Goal: Use online tool/utility: Utilize a website feature to perform a specific function

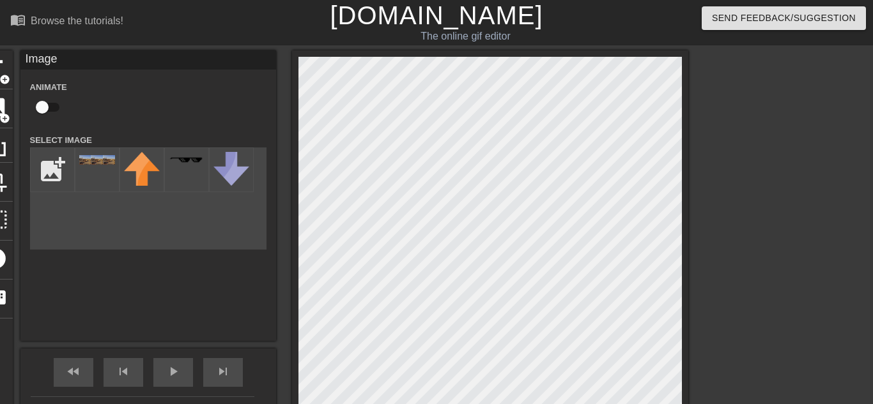
click at [529, 404] on html "menu_book Browse the tutorials! Gifntext.com The online gif editor Send Feedbac…" at bounding box center [436, 278] width 873 height 557
click at [487, 404] on html "menu_book Browse the tutorials! Gifntext.com The online gif editor Send Feedbac…" at bounding box center [436, 278] width 873 height 557
click at [869, 404] on html "menu_book Browse the tutorials! Gifntext.com The online gif editor Send Feedbac…" at bounding box center [436, 278] width 873 height 557
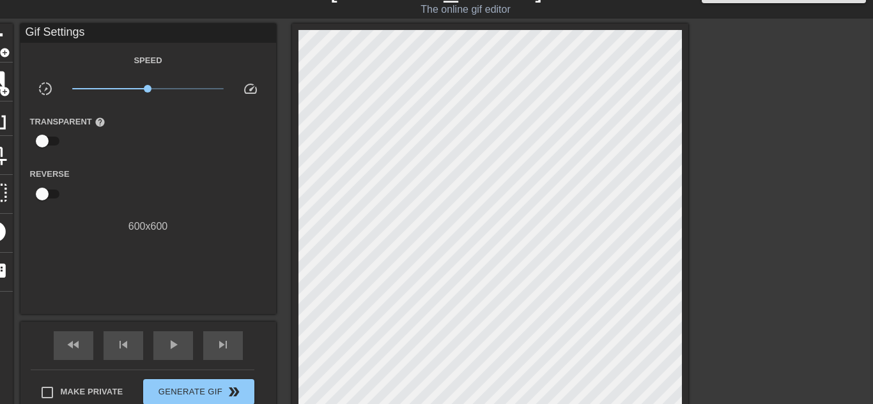
scroll to position [25, 0]
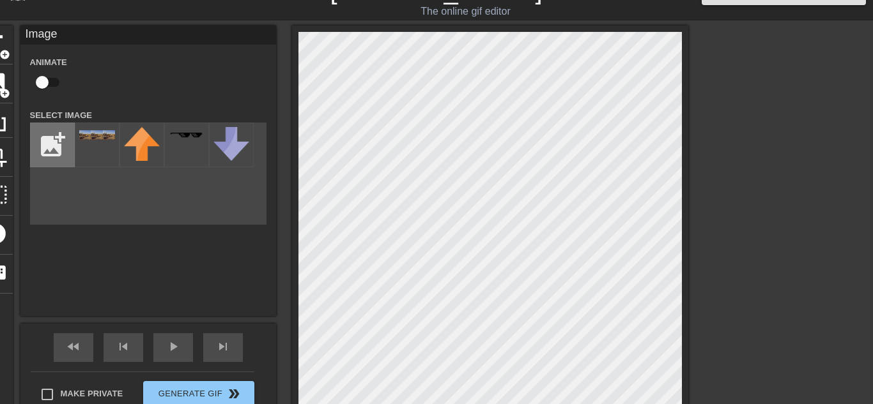
click at [36, 158] on input "file" at bounding box center [52, 144] width 43 height 43
type input "C:\fakepath\imageedit_4_6391573706.jpg"
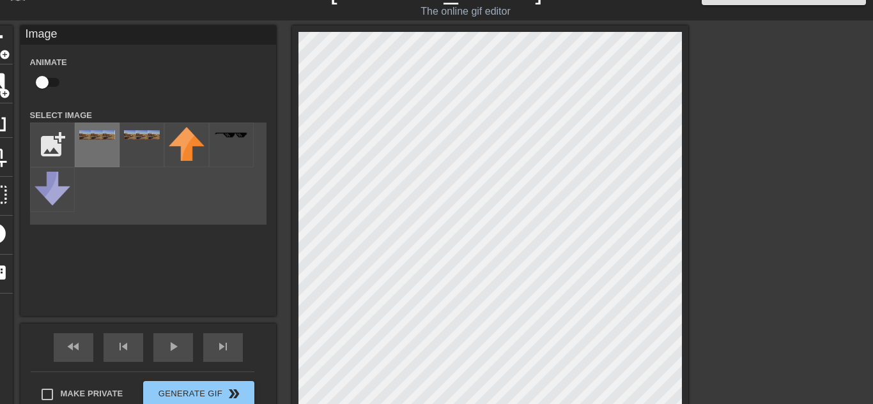
click at [87, 148] on div at bounding box center [97, 145] width 45 height 45
click at [38, 69] on div "title add_circle image add_circle crop photo_size_select_large help keyboard Im…" at bounding box center [333, 227] width 710 height 402
click at [715, 397] on div "title add_circle image add_circle crop photo_size_select_large help keyboard Im…" at bounding box center [436, 227] width 873 height 402
click at [811, 153] on div "title add_circle image add_circle crop photo_size_select_large help keyboard Im…" at bounding box center [436, 227] width 873 height 402
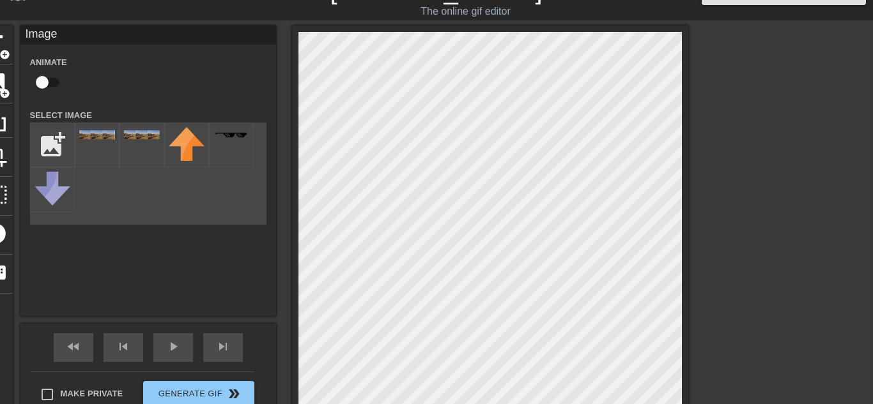
click at [73, 404] on html "menu_book Browse the tutorials! Gifntext.com The online gif editor Send Feedbac…" at bounding box center [436, 268] width 873 height 586
click at [738, 140] on div "title add_circle image add_circle crop photo_size_select_large help keyboard Im…" at bounding box center [436, 227] width 873 height 402
click at [400, 0] on html "menu_book Browse the tutorials! Gifntext.com The online gif editor Send Feedbac…" at bounding box center [436, 268] width 873 height 586
click at [194, 0] on html "menu_book Browse the tutorials! Gifntext.com The online gif editor Send Feedbac…" at bounding box center [436, 268] width 873 height 586
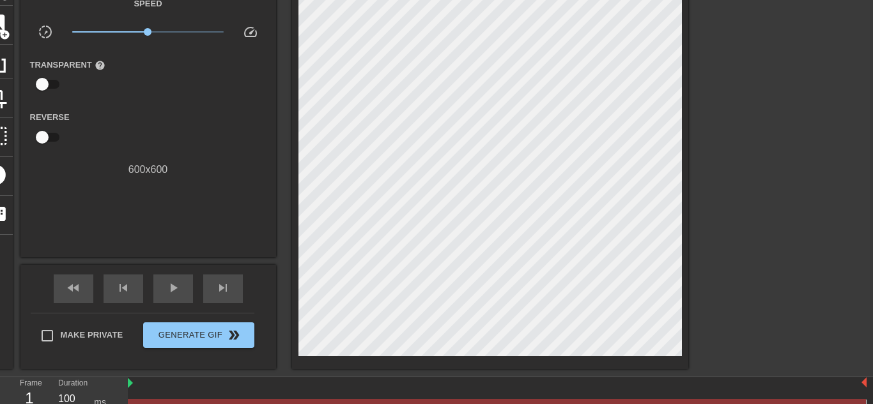
scroll to position [57, 0]
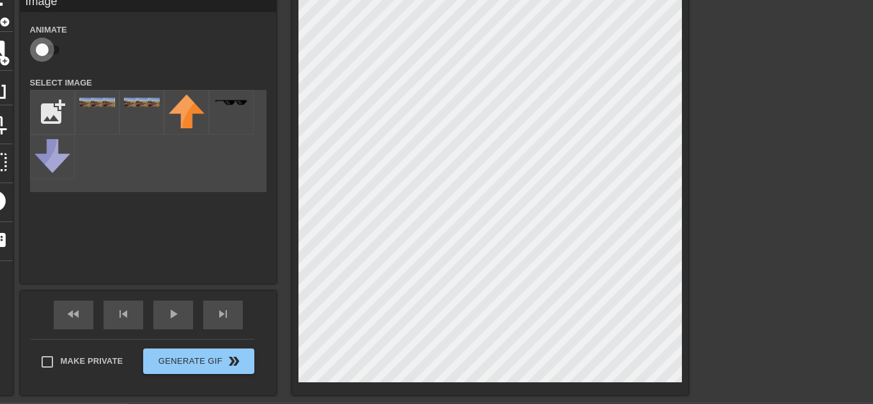
click at [41, 56] on input "checkbox" at bounding box center [42, 50] width 73 height 24
checkbox input "true"
click at [215, 314] on span "skip_next" at bounding box center [222, 314] width 15 height 15
click at [232, 321] on div "skip_next" at bounding box center [223, 315] width 40 height 29
click at [225, 317] on span "skip_next" at bounding box center [222, 314] width 15 height 15
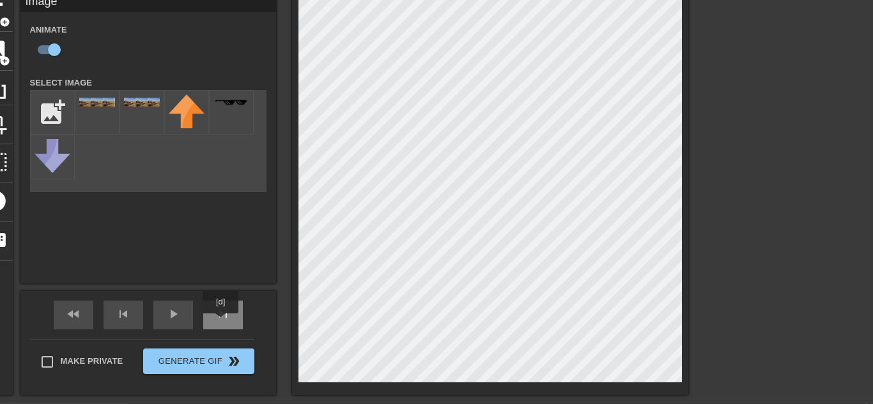
click at [220, 323] on div "skip_next" at bounding box center [223, 315] width 40 height 29
click at [260, 268] on div "title add_circle image add_circle crop photo_size_select_large help keyboard Im…" at bounding box center [333, 194] width 710 height 402
click at [239, 314] on div "skip_next" at bounding box center [223, 315] width 40 height 29
click at [225, 305] on div "skip_next" at bounding box center [223, 315] width 40 height 29
click at [183, 241] on div "title add_circle image add_circle crop photo_size_select_large help keyboard Im…" at bounding box center [333, 194] width 710 height 402
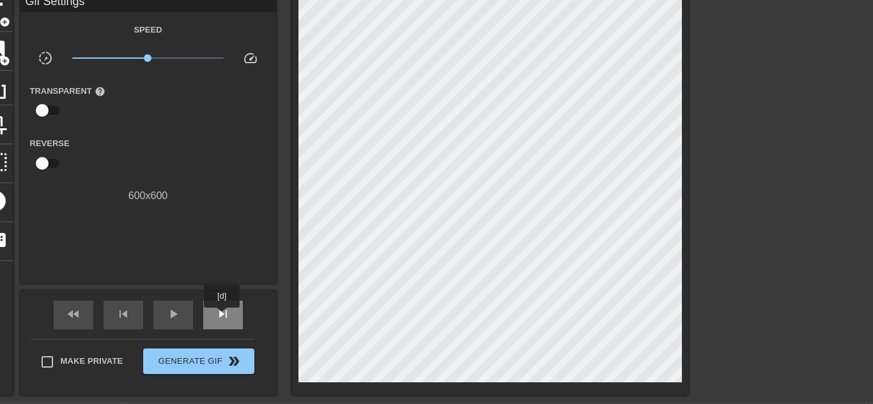
click at [222, 317] on span "skip_next" at bounding box center [222, 314] width 15 height 15
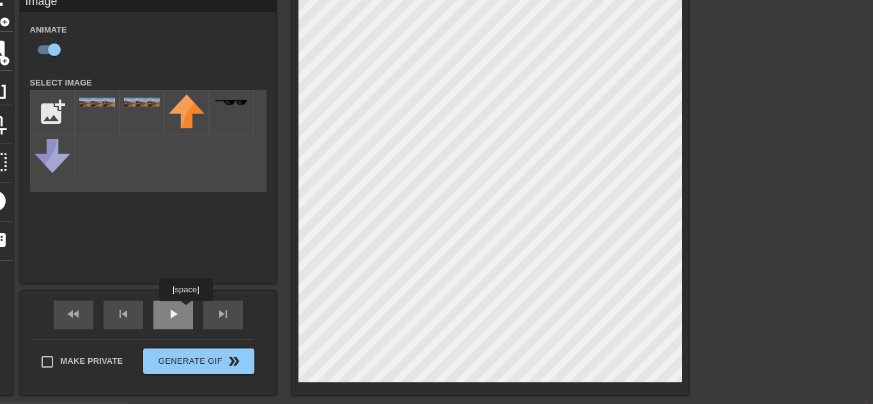
click at [185, 312] on div "play_arrow" at bounding box center [173, 315] width 40 height 29
click at [183, 311] on div "pause" at bounding box center [173, 315] width 40 height 29
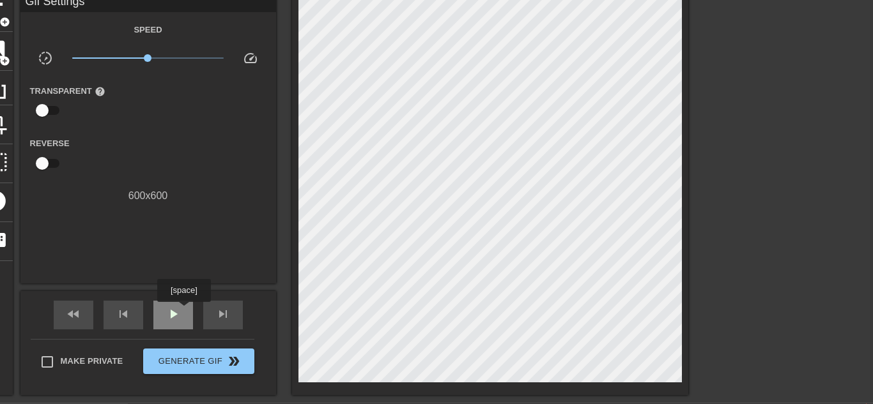
click at [184, 311] on div "play_arrow" at bounding box center [173, 315] width 40 height 29
click at [184, 311] on div "pause" at bounding box center [173, 315] width 40 height 29
click at [217, 311] on span "skip_next" at bounding box center [222, 314] width 15 height 15
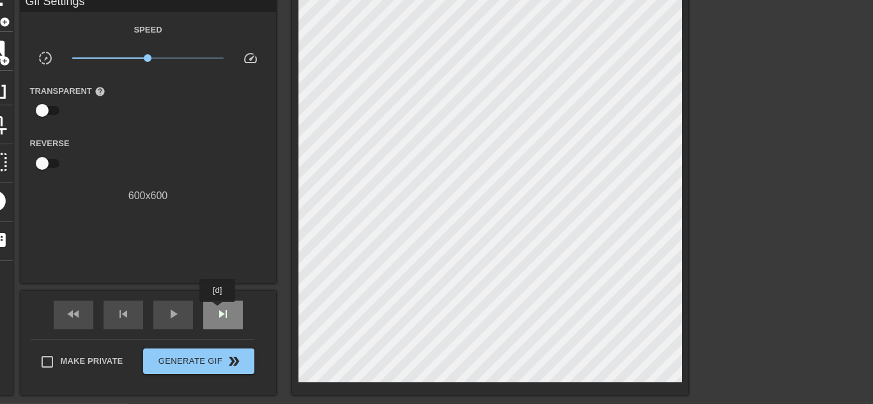
click at [217, 311] on span "skip_next" at bounding box center [222, 314] width 15 height 15
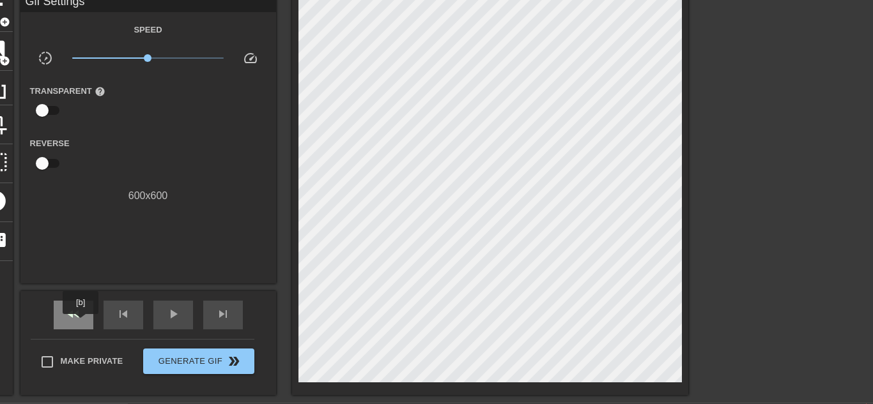
click at [80, 323] on div "fast_rewind" at bounding box center [74, 315] width 40 height 29
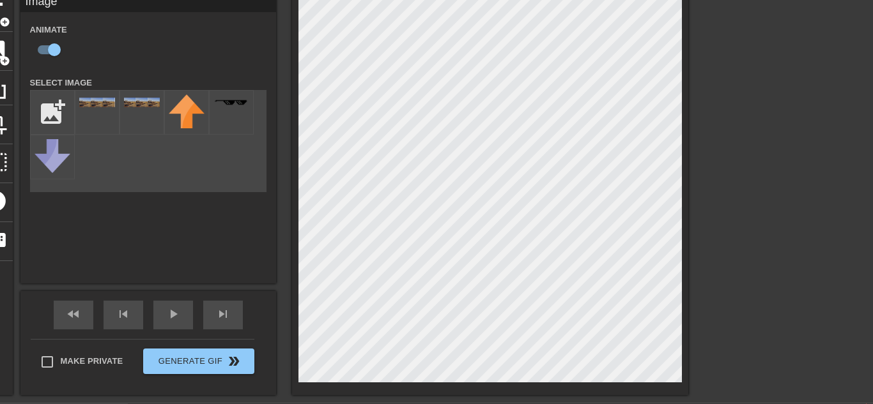
click at [869, 231] on div "title add_circle image add_circle crop photo_size_select_large help keyboard Im…" at bounding box center [436, 194] width 873 height 402
click at [751, 180] on div "title add_circle image add_circle crop photo_size_select_large help keyboard Im…" at bounding box center [436, 194] width 873 height 402
click at [806, 293] on div "title add_circle image add_circle crop photo_size_select_large help keyboard Im…" at bounding box center [436, 194] width 873 height 402
click at [215, 321] on span "skip_next" at bounding box center [222, 314] width 15 height 15
click at [178, 325] on div "play_arrow" at bounding box center [173, 315] width 40 height 29
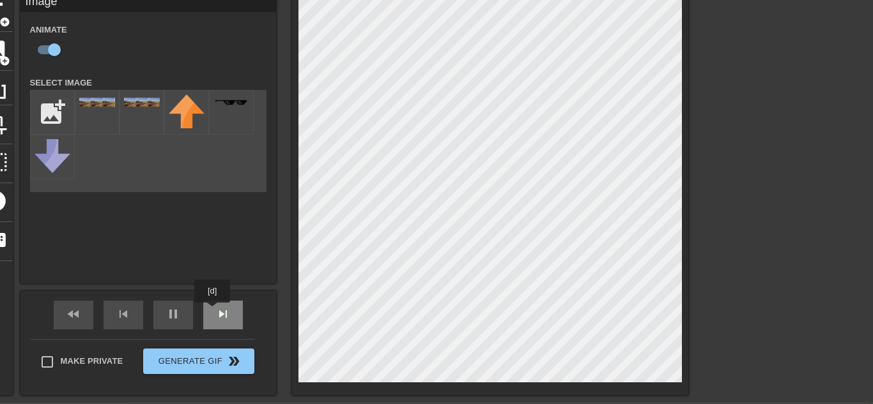
click at [212, 312] on div "skip_next" at bounding box center [223, 315] width 40 height 29
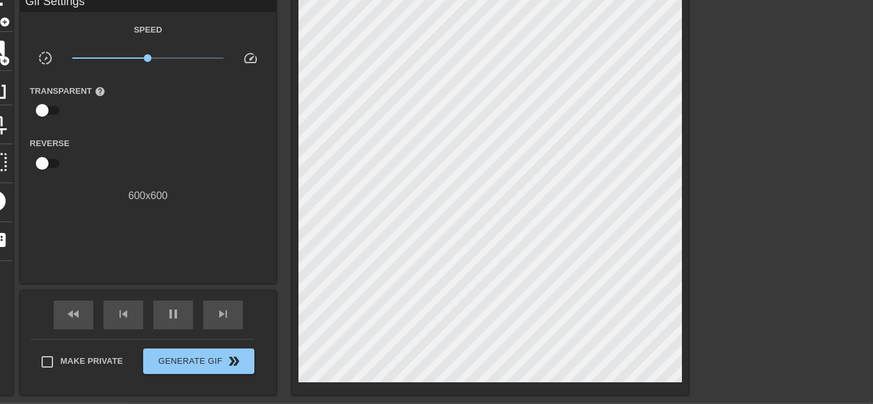
click at [223, 59] on div "x1.00" at bounding box center [148, 60] width 171 height 20
click at [218, 59] on span "x8.61" at bounding box center [147, 57] width 151 height 15
drag, startPoint x: 218, startPoint y: 59, endPoint x: 242, endPoint y: 68, distance: 25.3
click at [242, 68] on div "slow_motion_video x10.0 speed" at bounding box center [148, 60] width 256 height 20
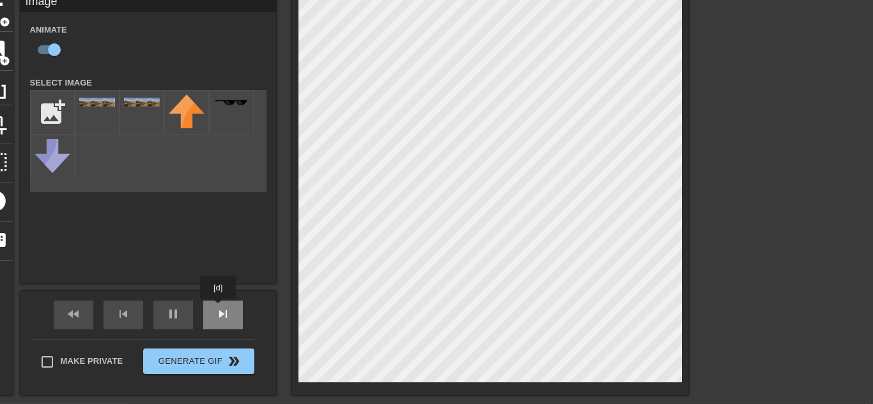
click at [218, 309] on span "skip_next" at bounding box center [222, 314] width 15 height 15
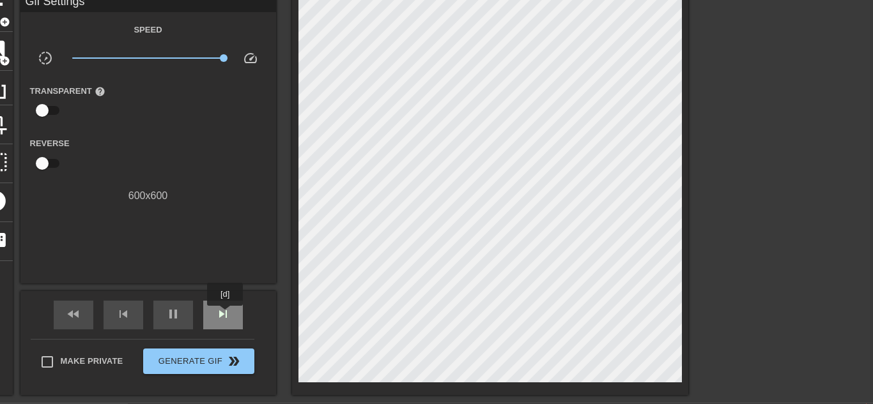
click at [225, 315] on span "skip_next" at bounding box center [222, 314] width 15 height 15
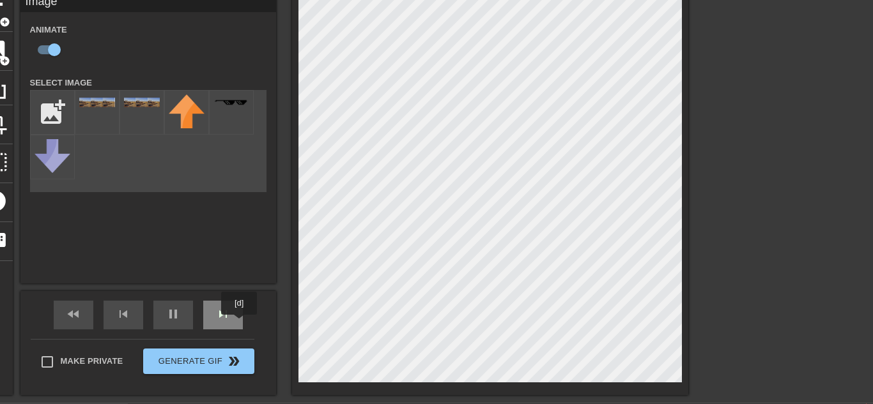
click at [233, 325] on div "title add_circle image add_circle crop photo_size_select_large help keyboard Im…" at bounding box center [333, 194] width 710 height 402
click at [229, 323] on div "skip_next" at bounding box center [223, 315] width 40 height 29
click at [214, 312] on div "skip_next" at bounding box center [223, 315] width 40 height 29
click at [178, 279] on div "title add_circle image add_circle crop photo_size_select_large help keyboard Im…" at bounding box center [333, 194] width 710 height 402
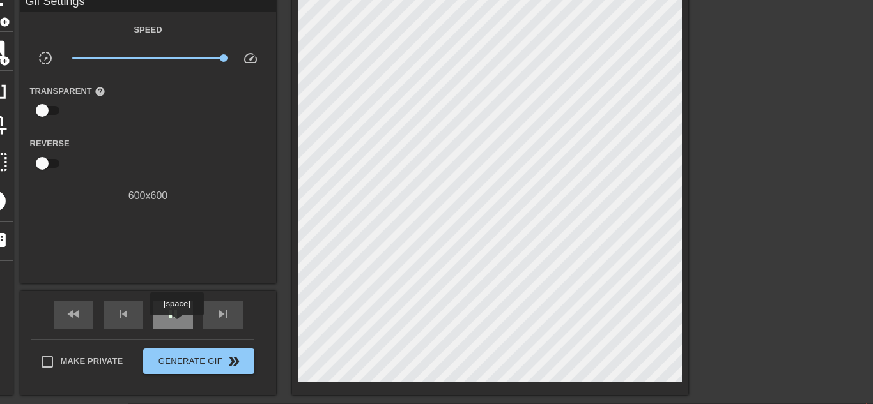
click at [177, 325] on div "pause" at bounding box center [173, 315] width 40 height 29
click at [177, 325] on div "play_arrow" at bounding box center [173, 315] width 40 height 29
click at [177, 325] on div "pause" at bounding box center [173, 315] width 40 height 29
click at [177, 325] on div "play_arrow" at bounding box center [173, 315] width 40 height 29
click at [177, 325] on div "pause" at bounding box center [173, 315] width 40 height 29
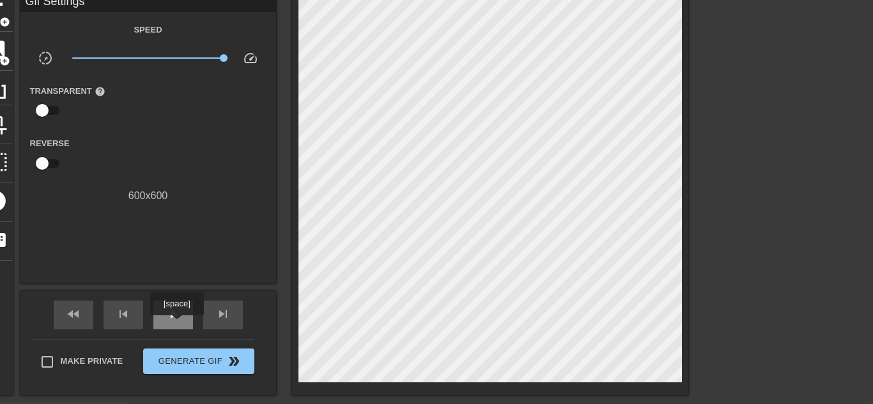
click at [177, 325] on div "play_arrow" at bounding box center [173, 315] width 40 height 29
click at [177, 325] on div "pause" at bounding box center [173, 315] width 40 height 29
click at [177, 325] on div "play_arrow" at bounding box center [173, 315] width 40 height 29
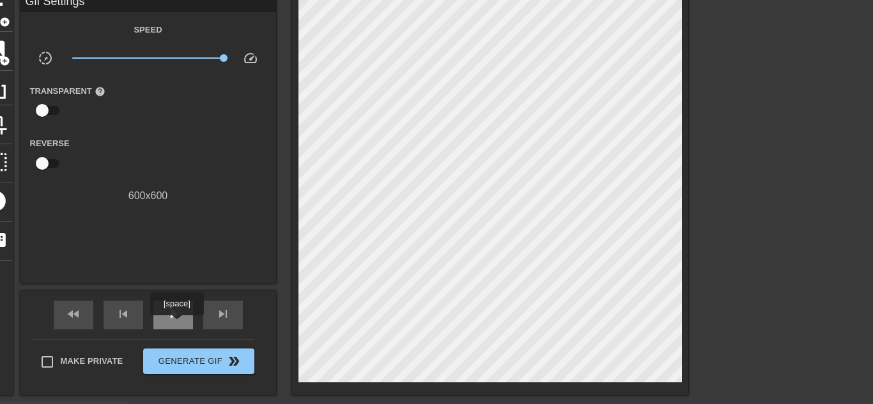
click at [177, 325] on div "play_arrow" at bounding box center [173, 315] width 40 height 29
click at [177, 325] on div "pause" at bounding box center [173, 315] width 40 height 29
click at [177, 325] on div "play_arrow" at bounding box center [173, 315] width 40 height 29
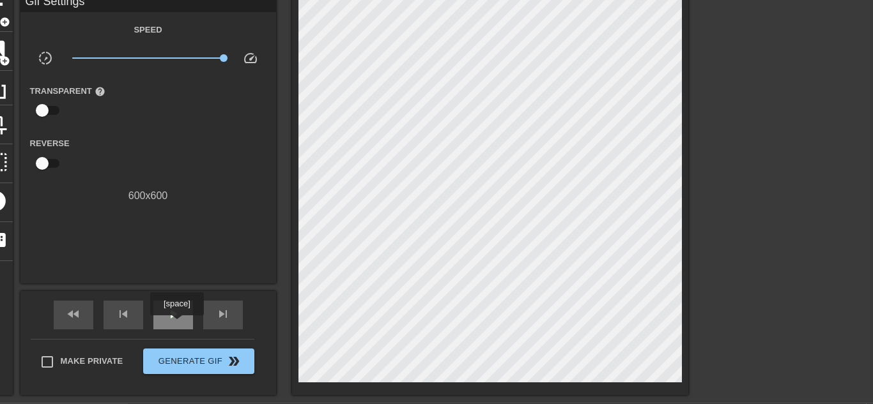
click at [177, 325] on div "play_arrow" at bounding box center [173, 315] width 40 height 29
click at [0, 61] on span "add_circle" at bounding box center [4, 61] width 11 height 11
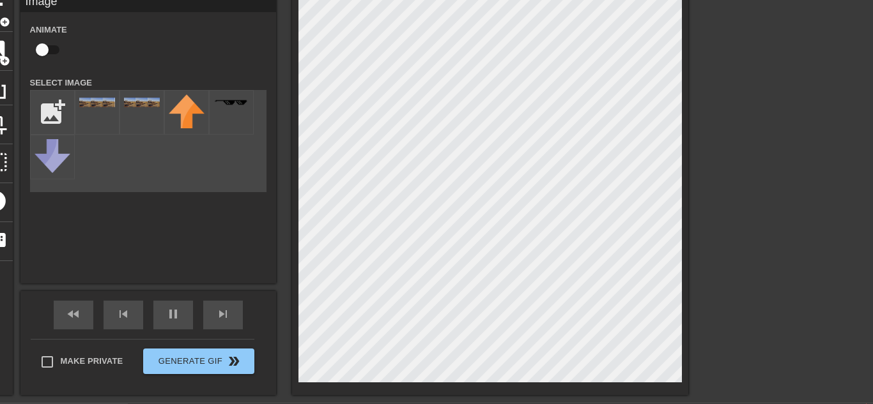
click at [38, 50] on input "checkbox" at bounding box center [42, 50] width 73 height 24
checkbox input "true"
click at [217, 322] on div "skip_next" at bounding box center [223, 315] width 40 height 29
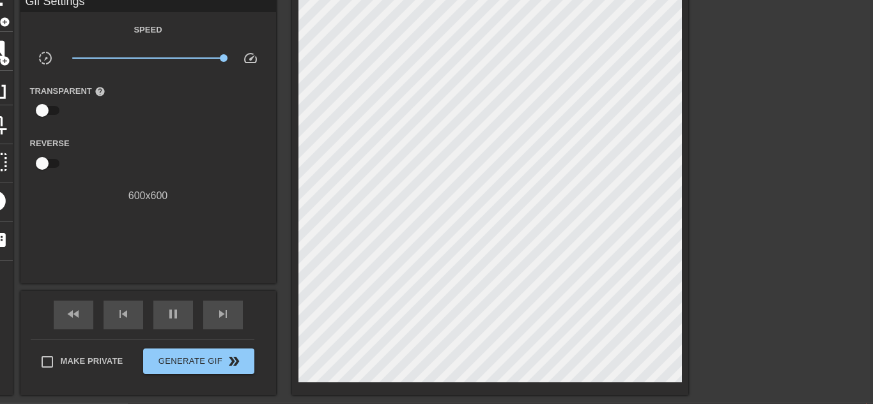
click at [173, 300] on div "fast_rewind skip_previous pause skip_next" at bounding box center [148, 315] width 208 height 48
click at [172, 307] on span "pause" at bounding box center [172, 314] width 15 height 15
click at [172, 307] on span "play_arrow" at bounding box center [172, 314] width 15 height 15
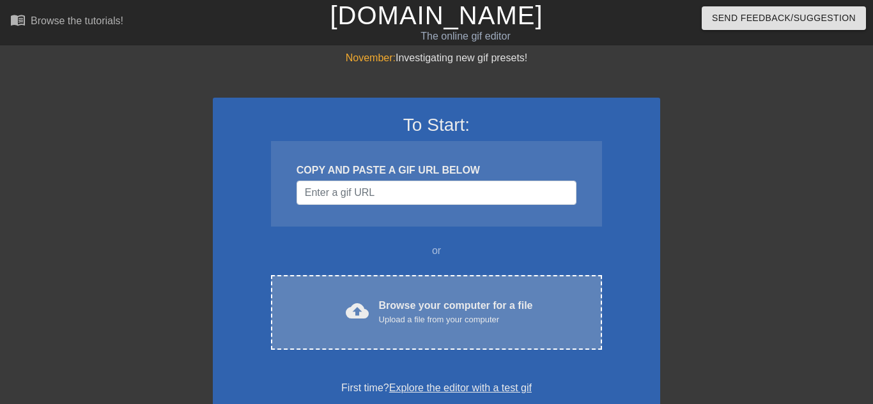
click at [390, 325] on div "Upload a file from your computer" at bounding box center [456, 320] width 154 height 13
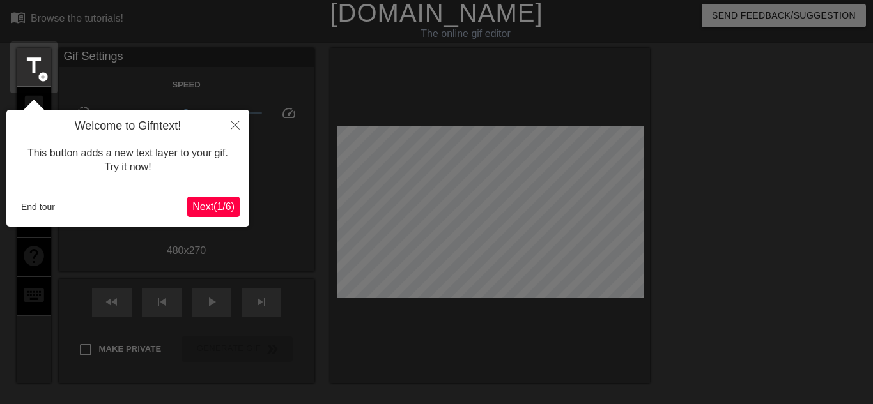
scroll to position [31, 0]
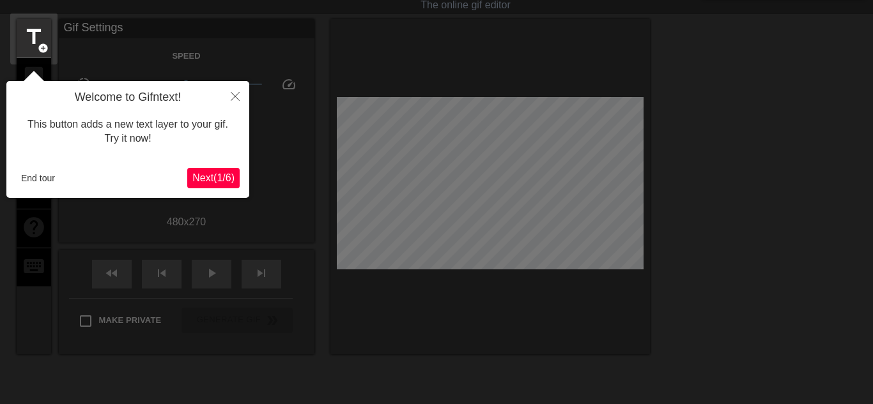
click at [193, 167] on div "Welcome to Gifntext! This button adds a new text layer to your gif. Try it now!…" at bounding box center [127, 139] width 243 height 117
click at [192, 175] on span "Next ( 1 / 6 )" at bounding box center [213, 177] width 42 height 11
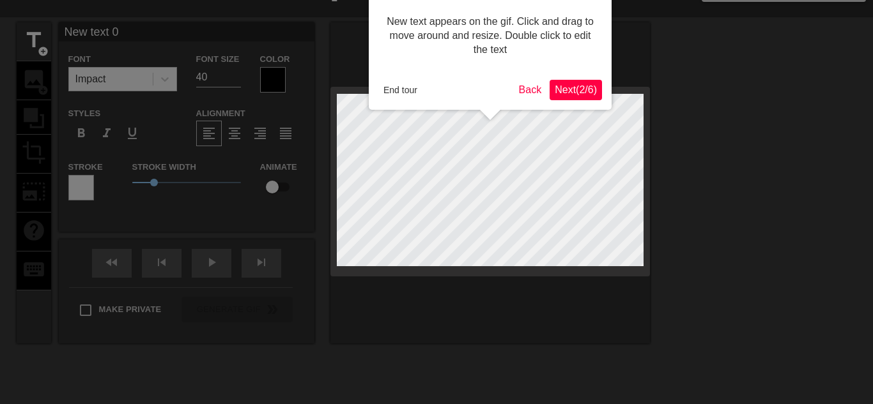
scroll to position [0, 0]
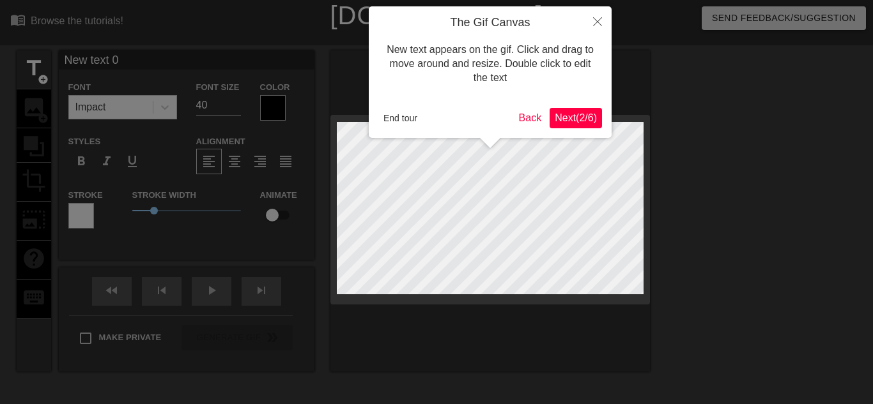
click at [558, 112] on span "Next ( 2 / 6 )" at bounding box center [575, 117] width 42 height 11
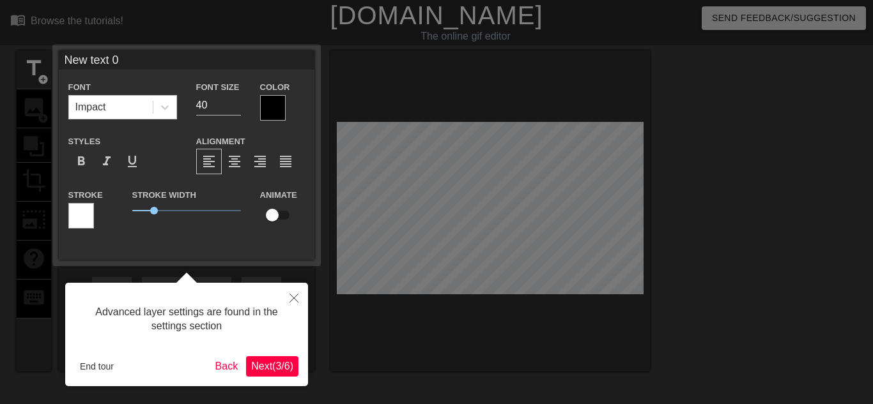
scroll to position [31, 0]
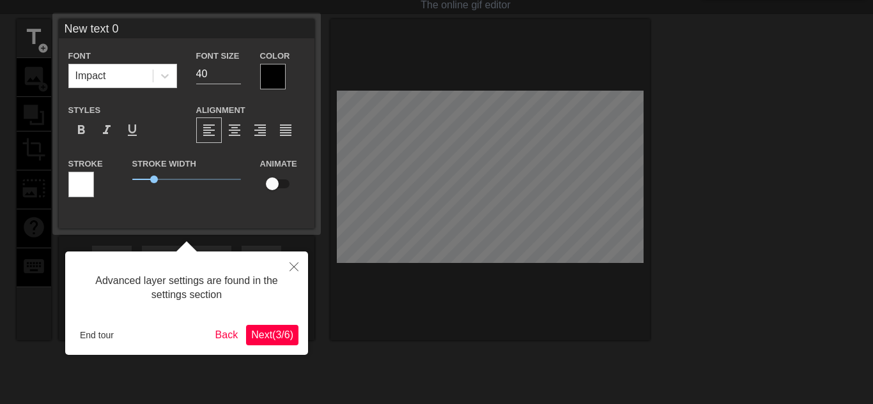
click at [262, 338] on span "Next ( 3 / 6 )" at bounding box center [272, 335] width 42 height 11
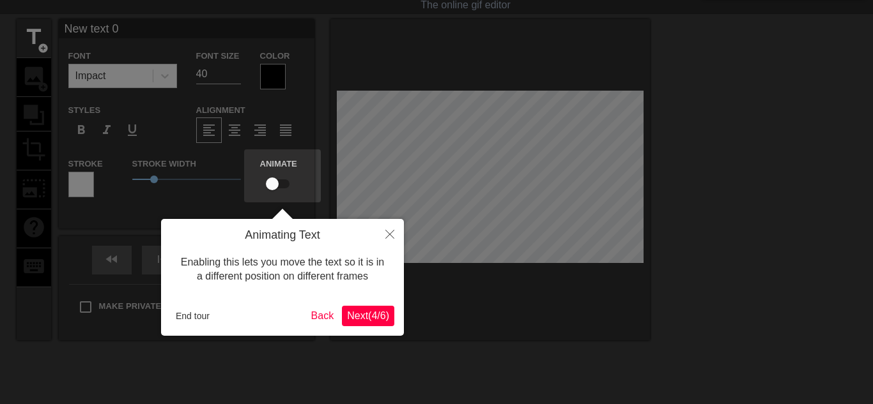
scroll to position [0, 0]
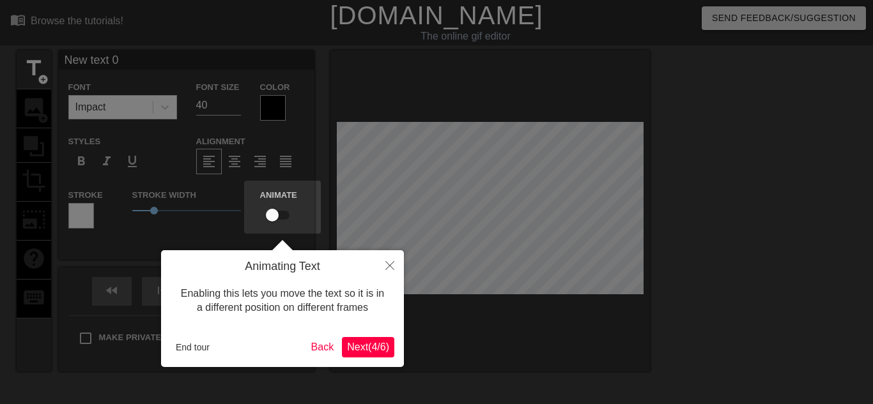
click at [350, 346] on span "Next ( 4 / 6 )" at bounding box center [368, 347] width 42 height 11
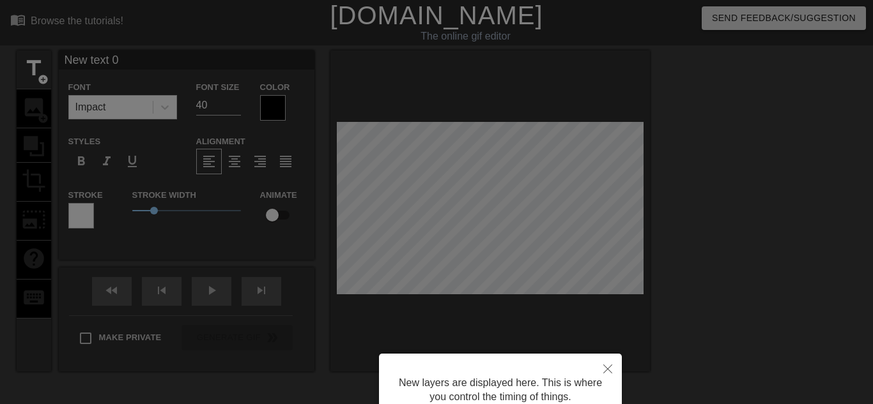
scroll to position [116, 0]
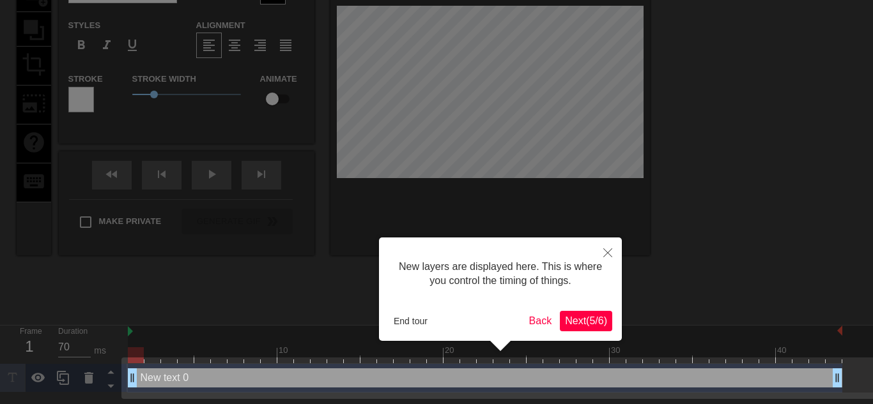
click at [590, 320] on span "Next ( 5 / 6 )" at bounding box center [586, 321] width 42 height 11
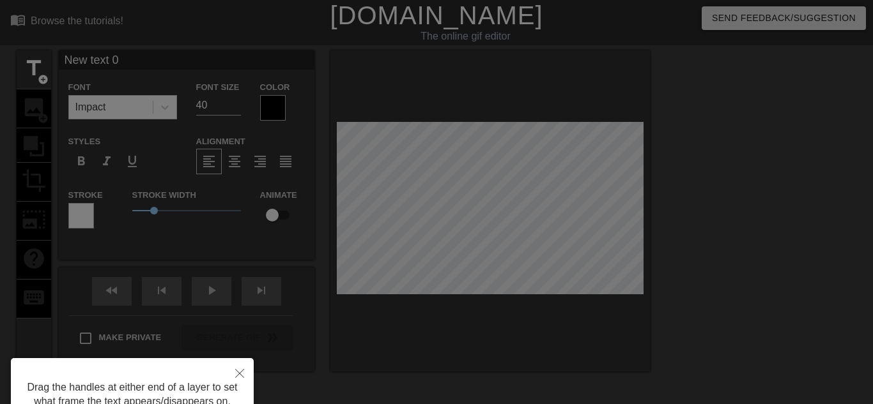
scroll to position [111, 0]
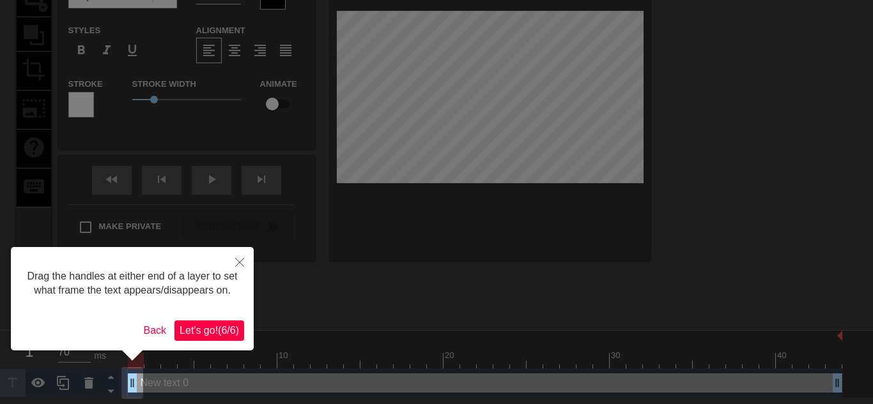
click at [224, 331] on span "Let's go! ( 6 / 6 )" at bounding box center [208, 330] width 59 height 11
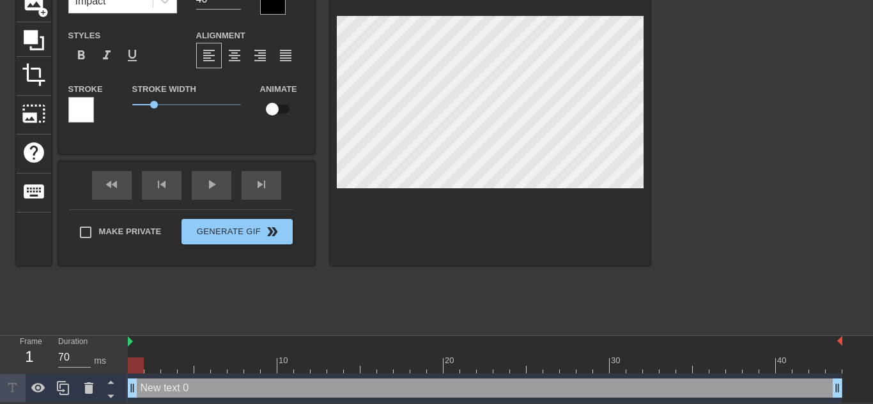
scroll to position [106, 0]
click at [526, 233] on div at bounding box center [489, 104] width 319 height 321
click at [601, 252] on div at bounding box center [489, 104] width 319 height 321
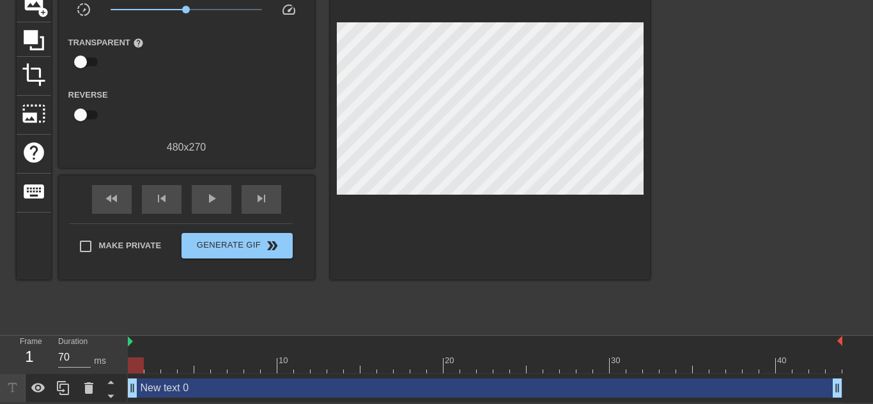
scroll to position [0, 0]
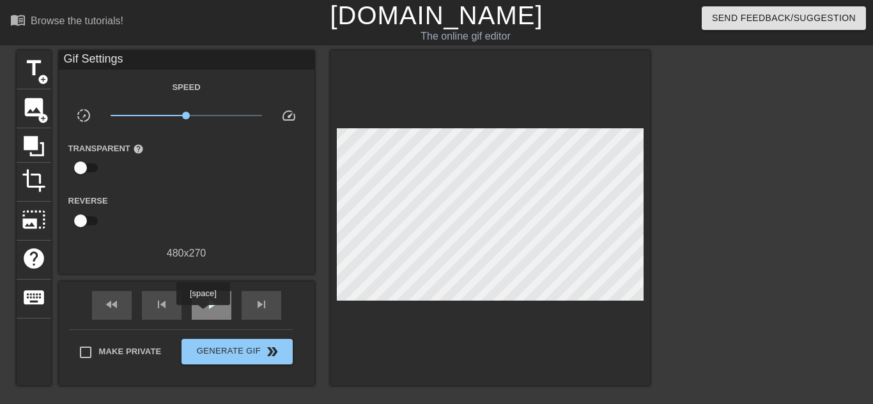
click at [203, 314] on div "play_arrow" at bounding box center [212, 305] width 40 height 29
type input "70"
click at [203, 314] on div "pause" at bounding box center [212, 305] width 40 height 29
click at [123, 305] on div "fast_rewind" at bounding box center [112, 305] width 40 height 29
click at [34, 123] on div "image add_circle" at bounding box center [34, 108] width 34 height 39
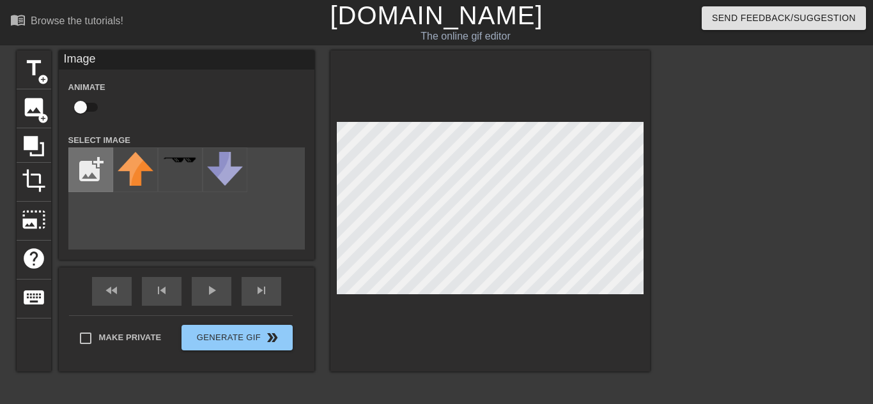
click at [103, 165] on input "file" at bounding box center [90, 169] width 43 height 43
type input "C:\fakepath\imageedit_4_6391573706.jpg"
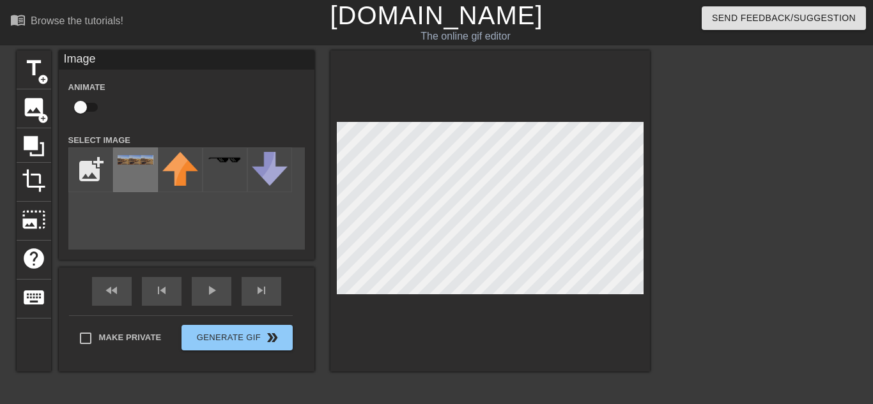
click at [132, 188] on div at bounding box center [135, 170] width 45 height 45
click at [243, 46] on div "menu_book Browse the tutorials! [DOMAIN_NAME] The online gif editor Send Feedba…" at bounding box center [436, 269] width 873 height 538
click at [872, 404] on html "menu_book Browse the tutorials! [DOMAIN_NAME] The online gif editor Send Feedba…" at bounding box center [436, 269] width 873 height 538
click at [692, 283] on div "title add_circle image add_circle crop photo_size_select_large help keyboard Im…" at bounding box center [436, 241] width 873 height 383
click at [270, 69] on div "title add_circle image add_circle crop photo_size_select_large help keyboard Im…" at bounding box center [333, 210] width 633 height 321
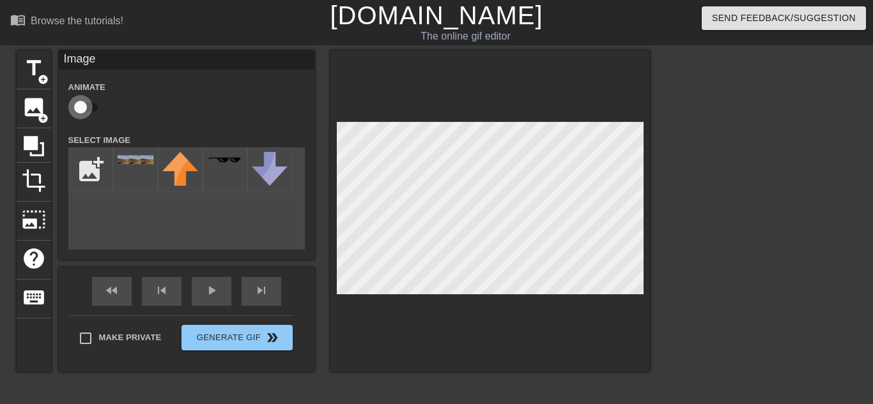
click at [85, 109] on input "checkbox" at bounding box center [80, 107] width 73 height 24
checkbox input "true"
click at [252, 291] on div "skip_next" at bounding box center [261, 291] width 40 height 29
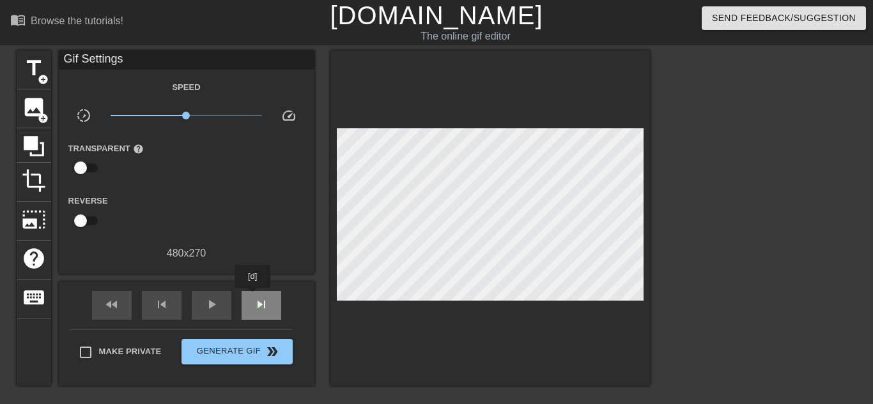
click at [252, 297] on div "skip_next" at bounding box center [261, 305] width 40 height 29
click at [266, 289] on div "fast_rewind skip_previous play_arrow skip_next" at bounding box center [186, 306] width 208 height 48
click at [264, 298] on span "skip_next" at bounding box center [261, 304] width 15 height 15
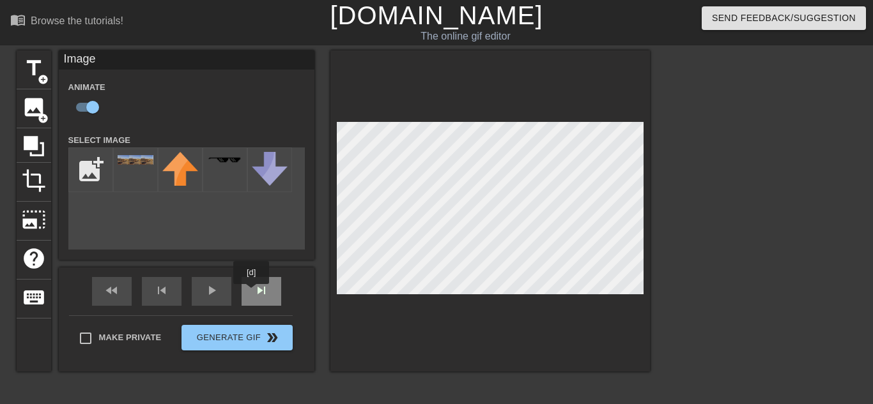
click at [251, 293] on div "skip_next" at bounding box center [261, 291] width 40 height 29
click at [197, 294] on div "play_arrow" at bounding box center [212, 291] width 40 height 29
click at [750, 181] on div "title add_circle image add_circle crop photo_size_select_large help keyboard Im…" at bounding box center [436, 241] width 873 height 383
type input "70"
